Goal: Information Seeking & Learning: Check status

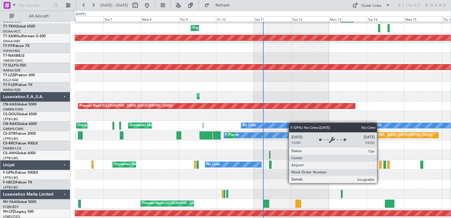
scroll to position [817, 0]
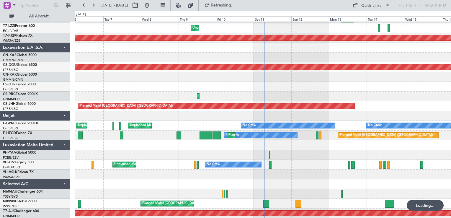
click at [9, 6] on div at bounding box center [7, 5] width 7 height 7
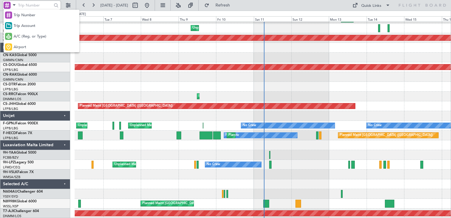
click at [26, 35] on span "A/C (Reg. or Type)" at bounding box center [30, 37] width 33 height 6
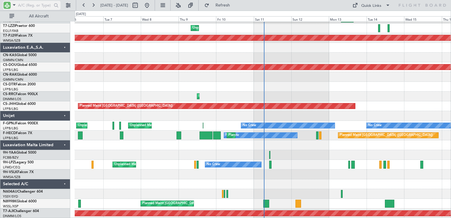
click at [27, 8] on input "text" at bounding box center [35, 5] width 34 height 9
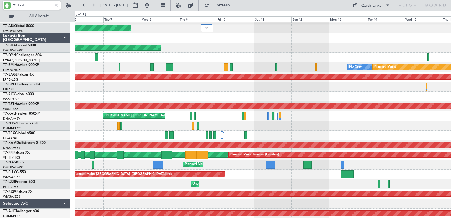
scroll to position [0, 0]
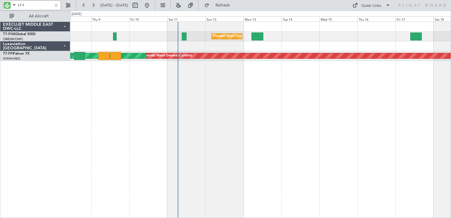
click at [275, 86] on div "Planned Maint Dubai (Al Maktoum Intl) Unplanned Maint [GEOGRAPHIC_DATA] (Al Mak…" at bounding box center [260, 120] width 381 height 196
type input "t"
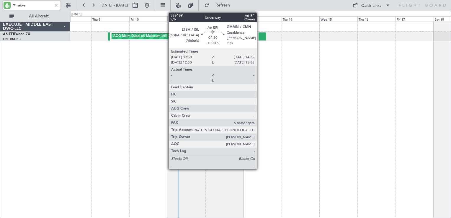
click at [259, 38] on div at bounding box center [263, 36] width 8 height 8
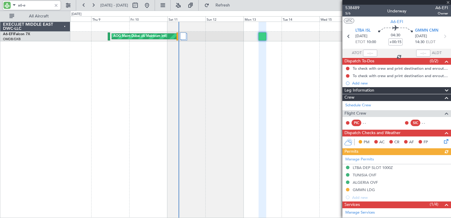
scroll to position [131, 0]
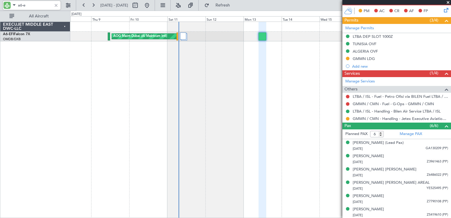
type input "a6-e"
click at [448, 3] on span at bounding box center [448, 2] width 6 height 5
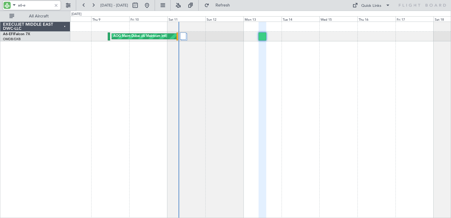
type input "0"
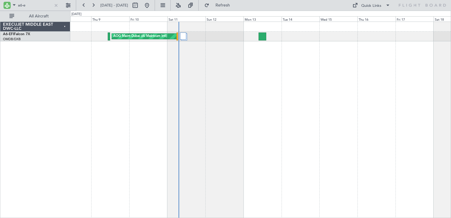
scroll to position [0, 0]
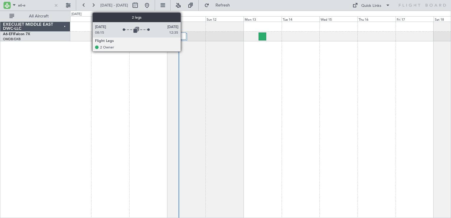
click at [183, 36] on div at bounding box center [183, 35] width 6 height 7
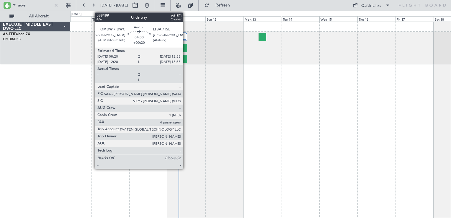
click at [186, 57] on div at bounding box center [183, 59] width 7 height 8
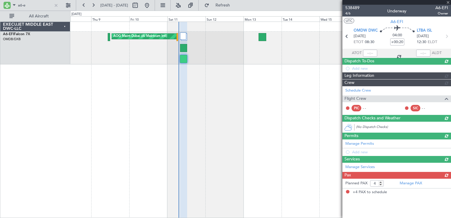
type input "[PERSON_NAME] ([PERSON_NAME])"
type input "7529"
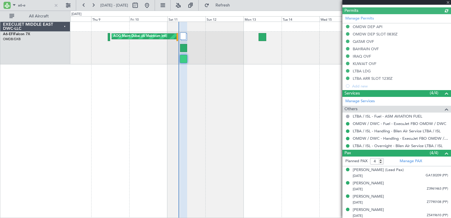
scroll to position [168, 0]
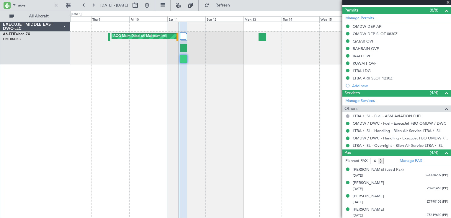
click at [447, 3] on span at bounding box center [448, 2] width 6 height 5
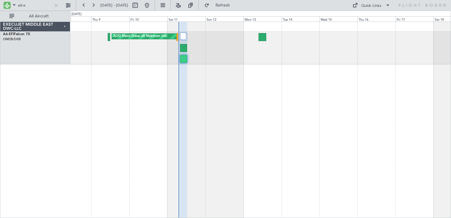
type input "0"
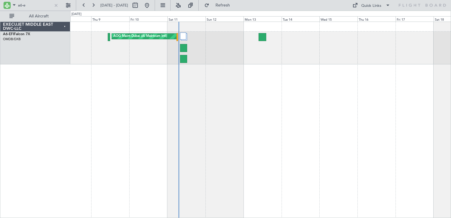
scroll to position [0, 0]
click at [56, 6] on div at bounding box center [56, 5] width 6 height 6
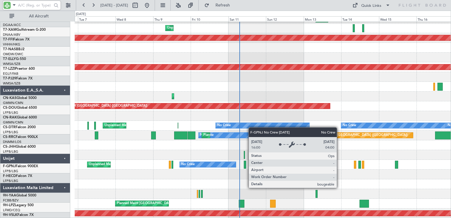
scroll to position [839, 0]
